Goal: Find specific page/section

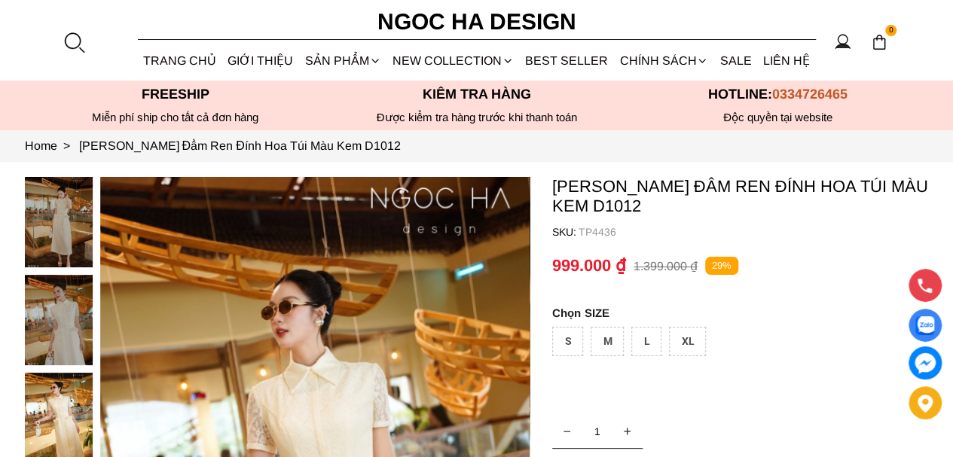
click at [78, 41] on div at bounding box center [74, 42] width 23 height 23
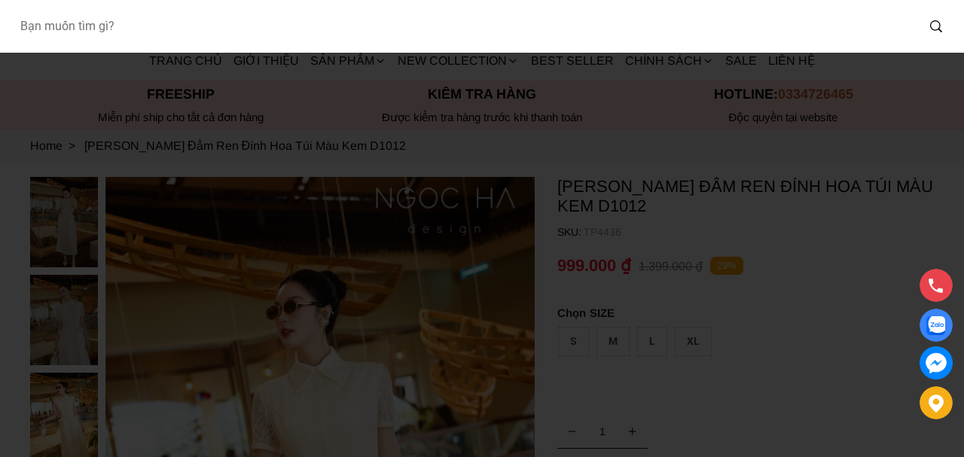
click at [136, 35] on input "Input search Bạn muốn tìm gì?" at bounding box center [462, 26] width 909 height 35
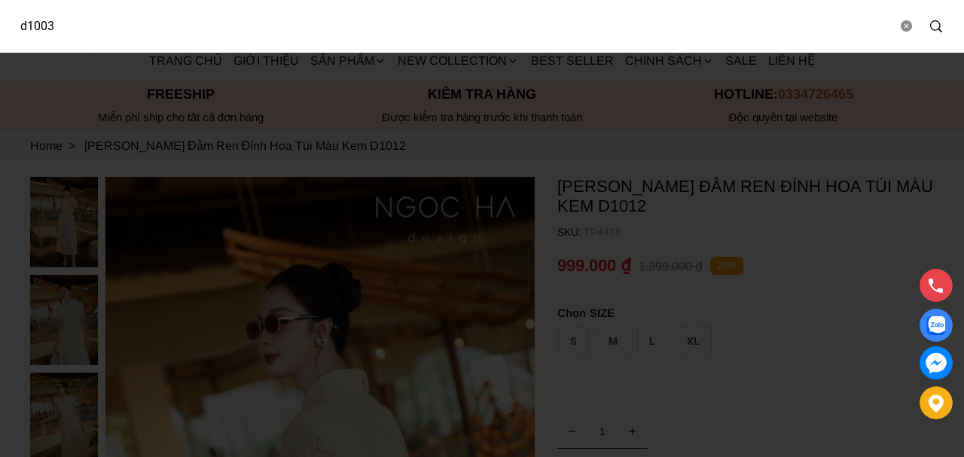
type input "d1003"
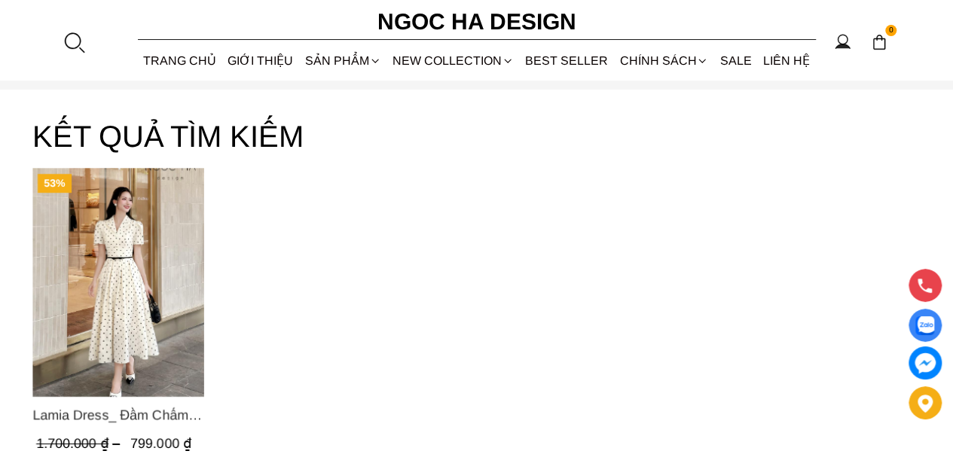
scroll to position [226, 0]
